Goal: Task Accomplishment & Management: Manage account settings

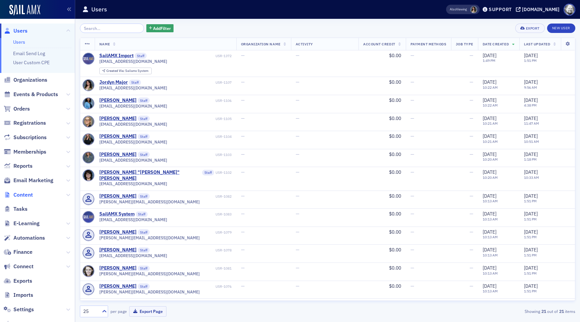
click at [24, 194] on span "Content" at bounding box center [22, 194] width 19 height 7
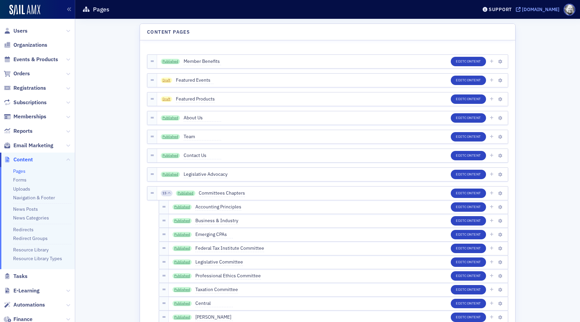
click at [522, 9] on div "[DOMAIN_NAME]" at bounding box center [541, 9] width 38 height 6
click at [20, 180] on link "Forms" at bounding box center [19, 180] width 13 height 6
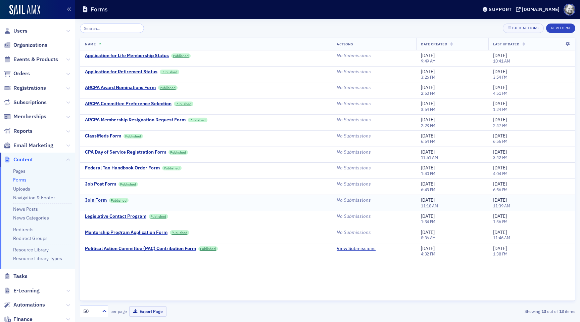
click at [96, 195] on td "Join Form Published" at bounding box center [206, 203] width 252 height 16
click at [94, 205] on td "Join Form Published" at bounding box center [206, 203] width 252 height 16
click at [94, 201] on div "Join Form" at bounding box center [96, 200] width 22 height 6
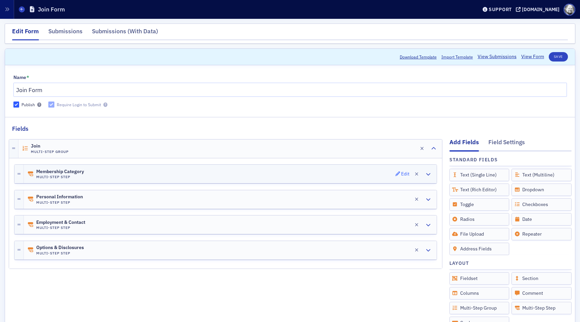
click at [403, 172] on div "Edit" at bounding box center [405, 174] width 8 height 4
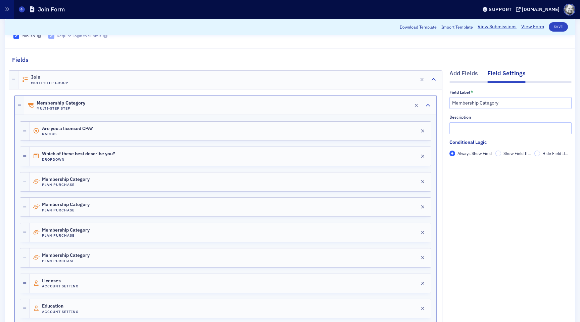
scroll to position [69, 0]
click at [401, 280] on div "Licenses Account Setting Edit" at bounding box center [231, 282] width 402 height 19
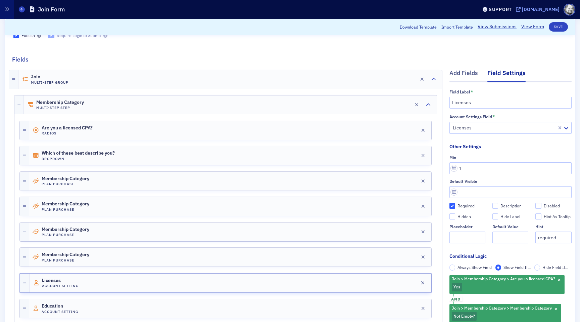
click at [522, 8] on div "[DOMAIN_NAME]" at bounding box center [541, 9] width 38 height 6
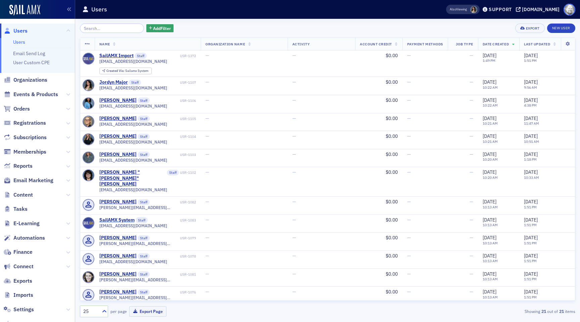
click at [565, 10] on span at bounding box center [570, 10] width 12 height 12
click at [565, 20] on span "My Profile" at bounding box center [563, 21] width 26 height 6
click at [529, 11] on div "[DOMAIN_NAME]" at bounding box center [541, 9] width 38 height 6
